Goal: Information Seeking & Learning: Check status

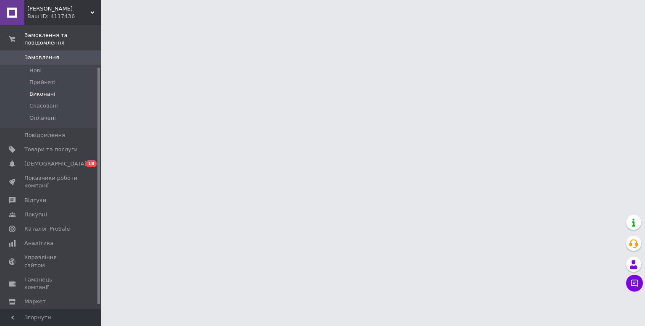
scroll to position [55, 0]
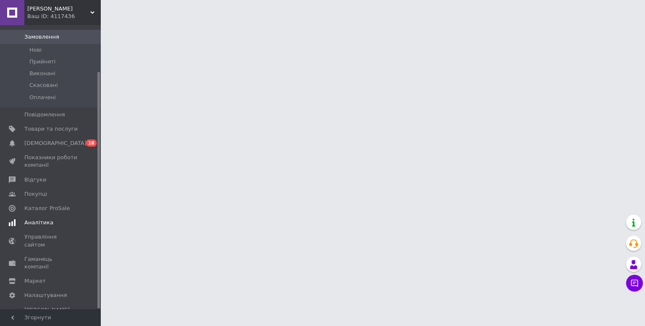
click at [49, 223] on span "Аналітика" at bounding box center [38, 223] width 29 height 8
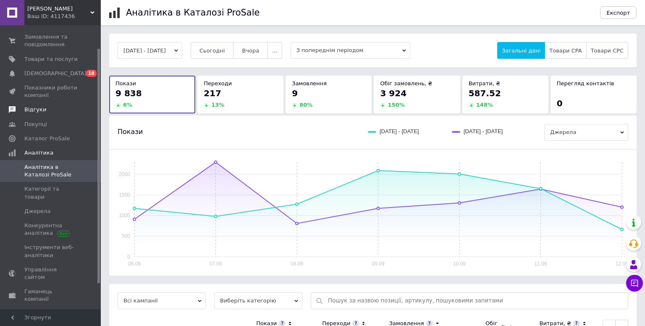
scroll to position [37, 0]
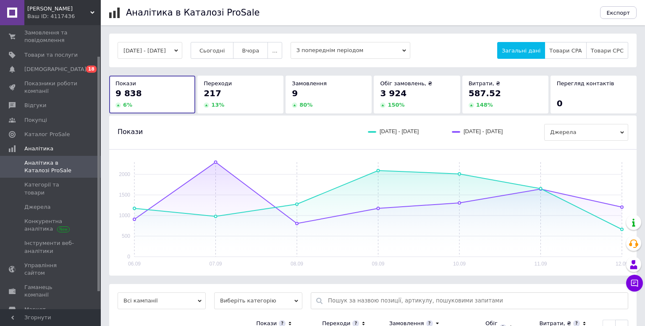
click at [157, 45] on button "[DATE] - [DATE]" at bounding box center [150, 50] width 65 height 17
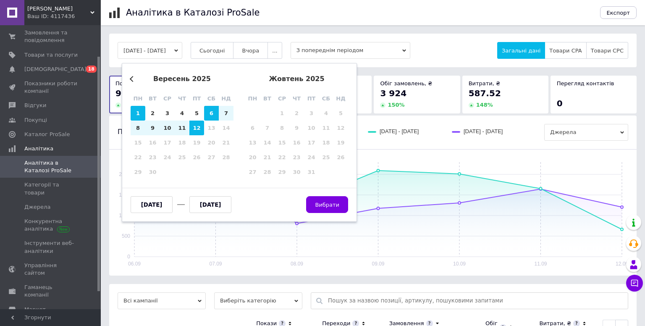
click at [141, 112] on div "1" at bounding box center [138, 113] width 15 height 15
type input "[DATE]"
click at [195, 126] on div "12" at bounding box center [196, 128] width 15 height 15
type input "[DATE]"
click at [339, 200] on button "Вибрати" at bounding box center [327, 204] width 42 height 17
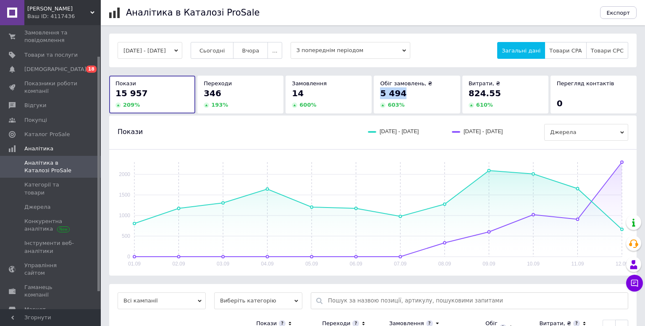
drag, startPoint x: 378, startPoint y: 95, endPoint x: 413, endPoint y: 95, distance: 35.3
click at [413, 95] on div "Обіг замовлень, ₴ 5 494 603 %" at bounding box center [417, 94] width 86 height 37
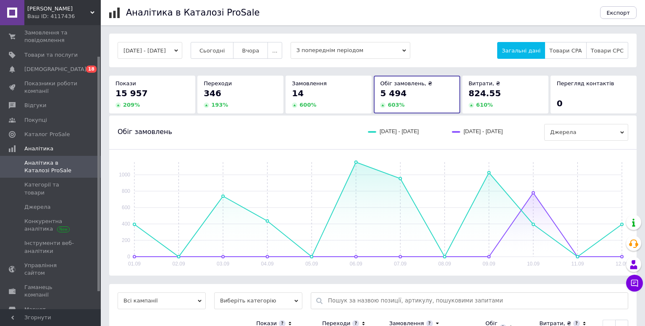
click at [149, 76] on div "Покази 15 957 209 %" at bounding box center [152, 94] width 86 height 37
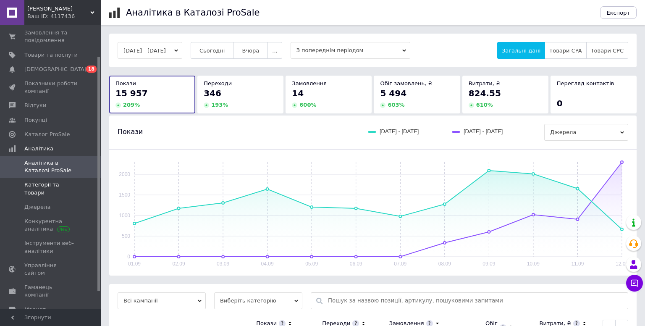
click at [45, 189] on link "Категорії та товари" at bounding box center [51, 189] width 103 height 22
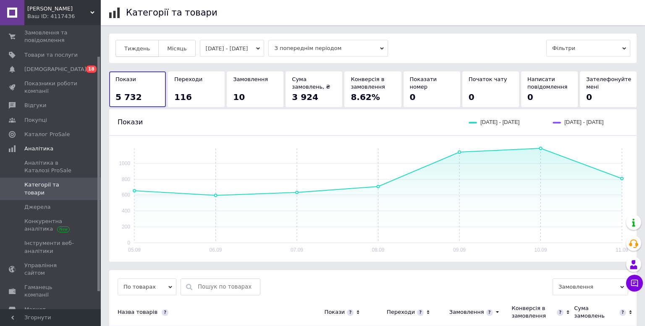
click at [149, 51] on button "Тиждень" at bounding box center [137, 48] width 43 height 17
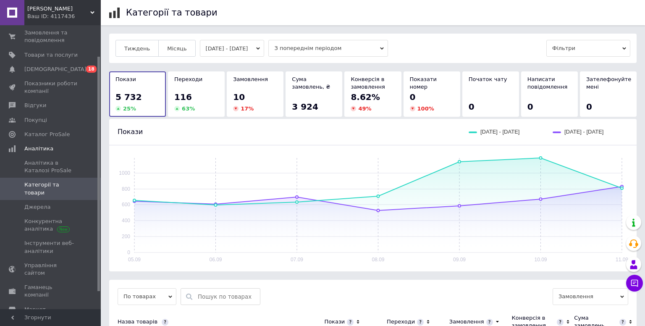
click at [215, 49] on button "[DATE] - [DATE]" at bounding box center [232, 48] width 65 height 17
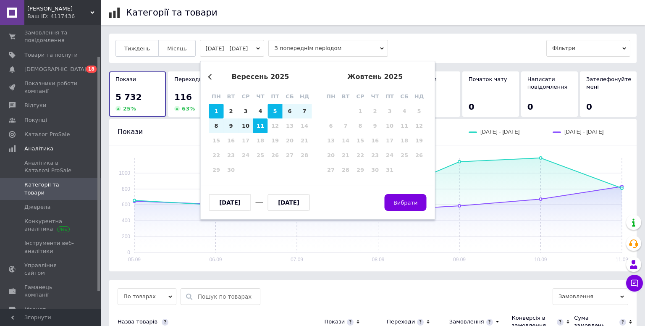
click at [221, 104] on div "1" at bounding box center [216, 111] width 15 height 15
type input "[DATE]"
click at [260, 123] on div "11" at bounding box center [260, 125] width 15 height 15
type input "[DATE]"
click at [408, 198] on button "Вибрати" at bounding box center [406, 202] width 42 height 17
